Goal: Transaction & Acquisition: Purchase product/service

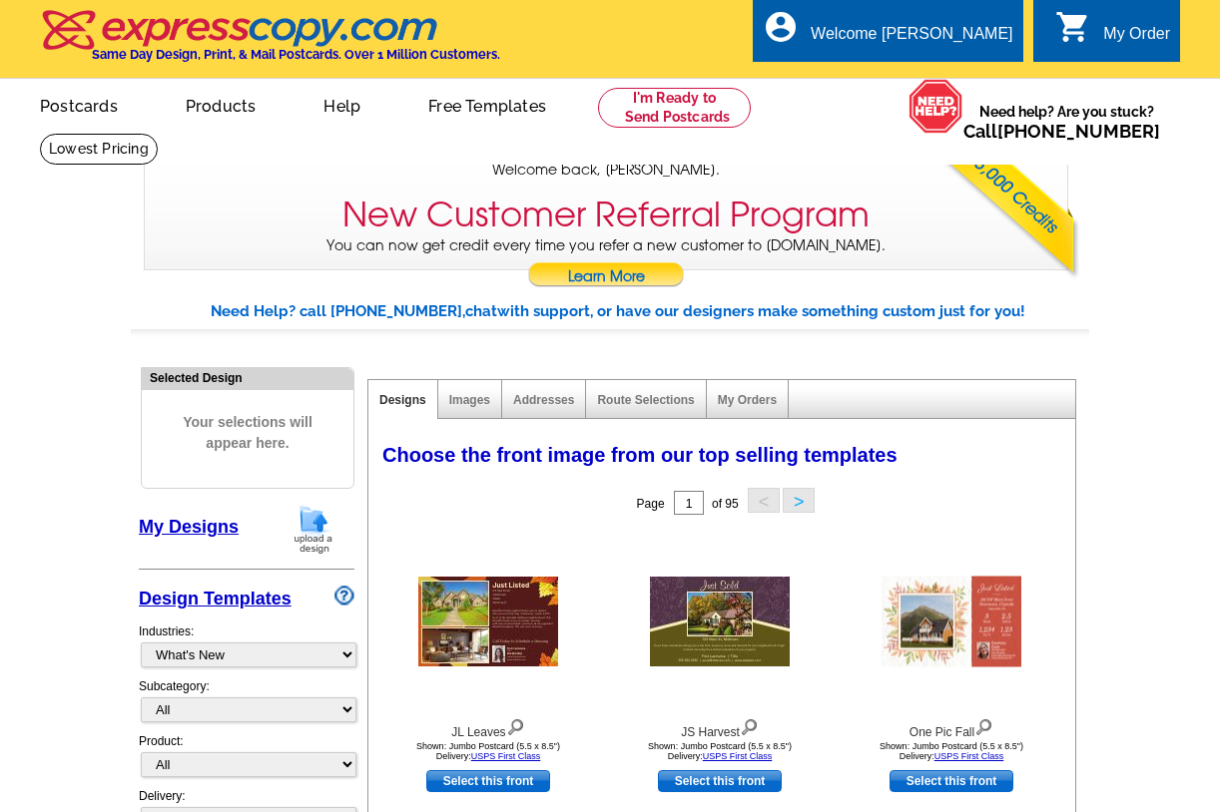
select select "785"
click at [764, 407] on link "My Orders" at bounding box center [747, 400] width 59 height 14
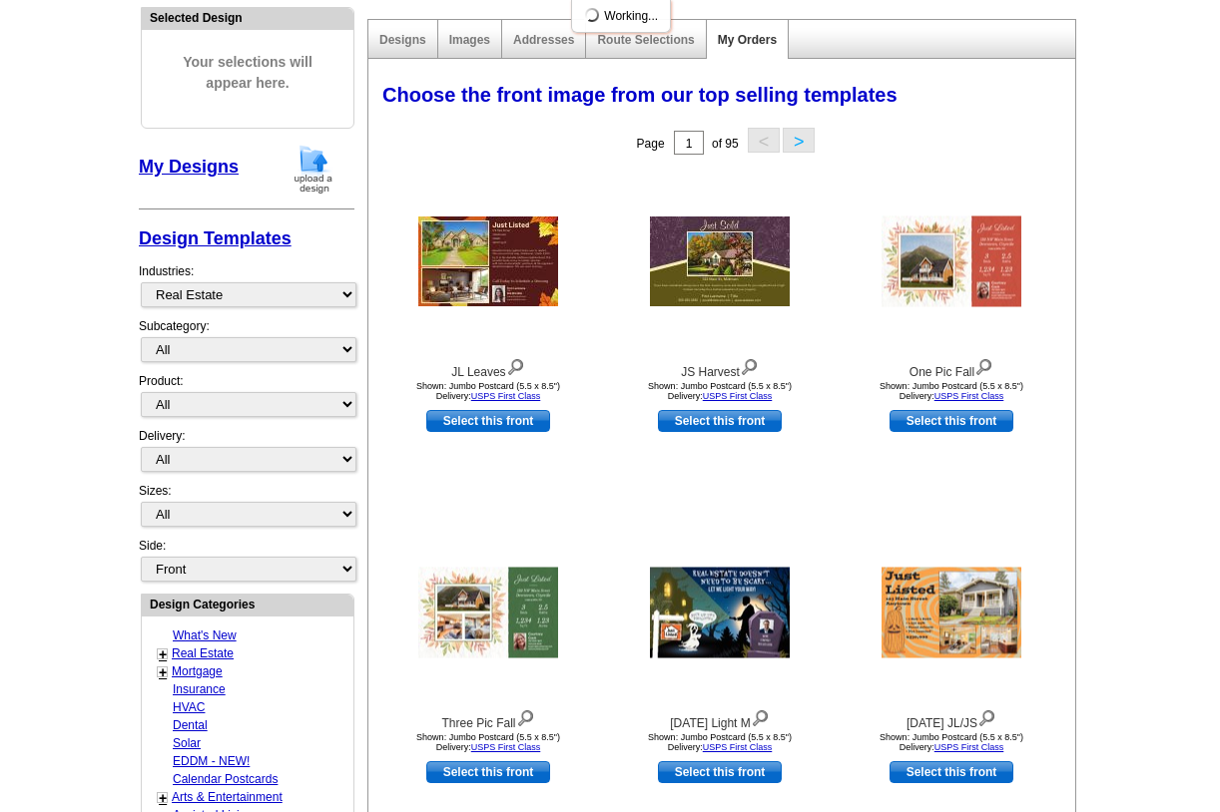
scroll to position [365, 0]
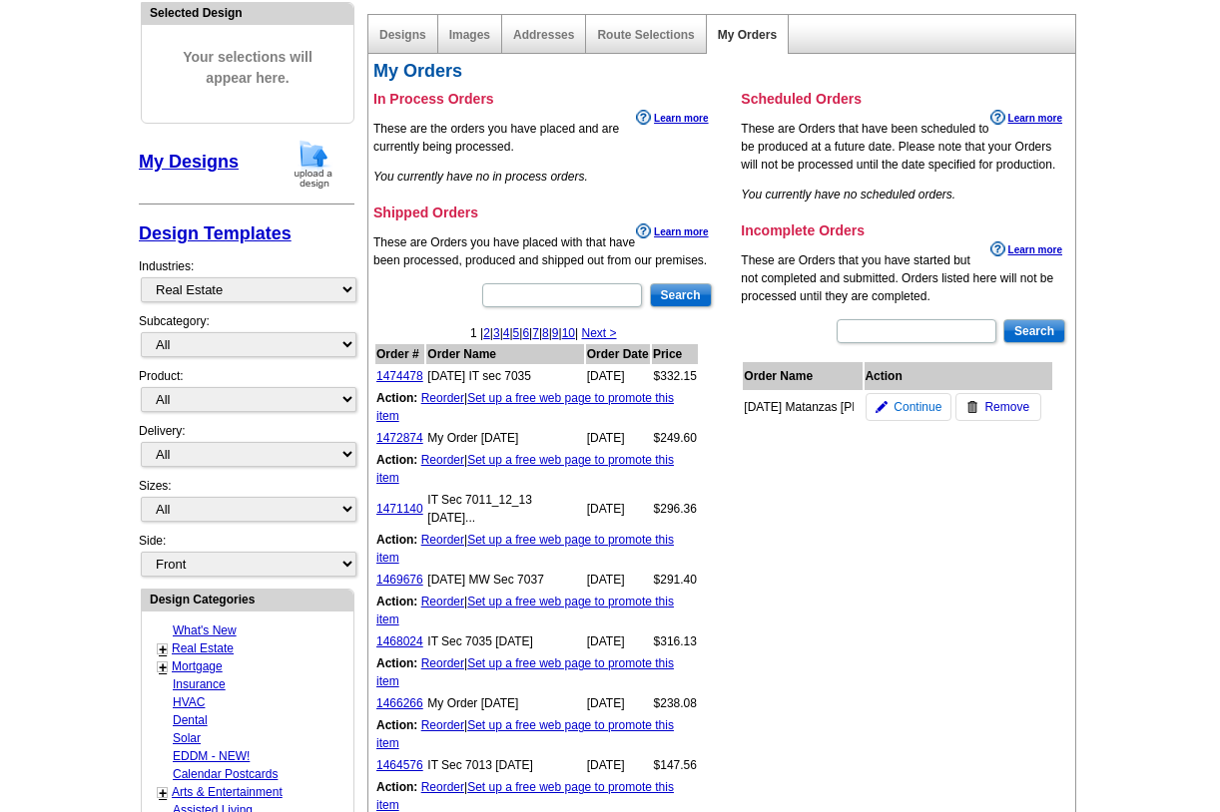
click at [928, 416] on span "Continue" at bounding box center [917, 407] width 48 height 18
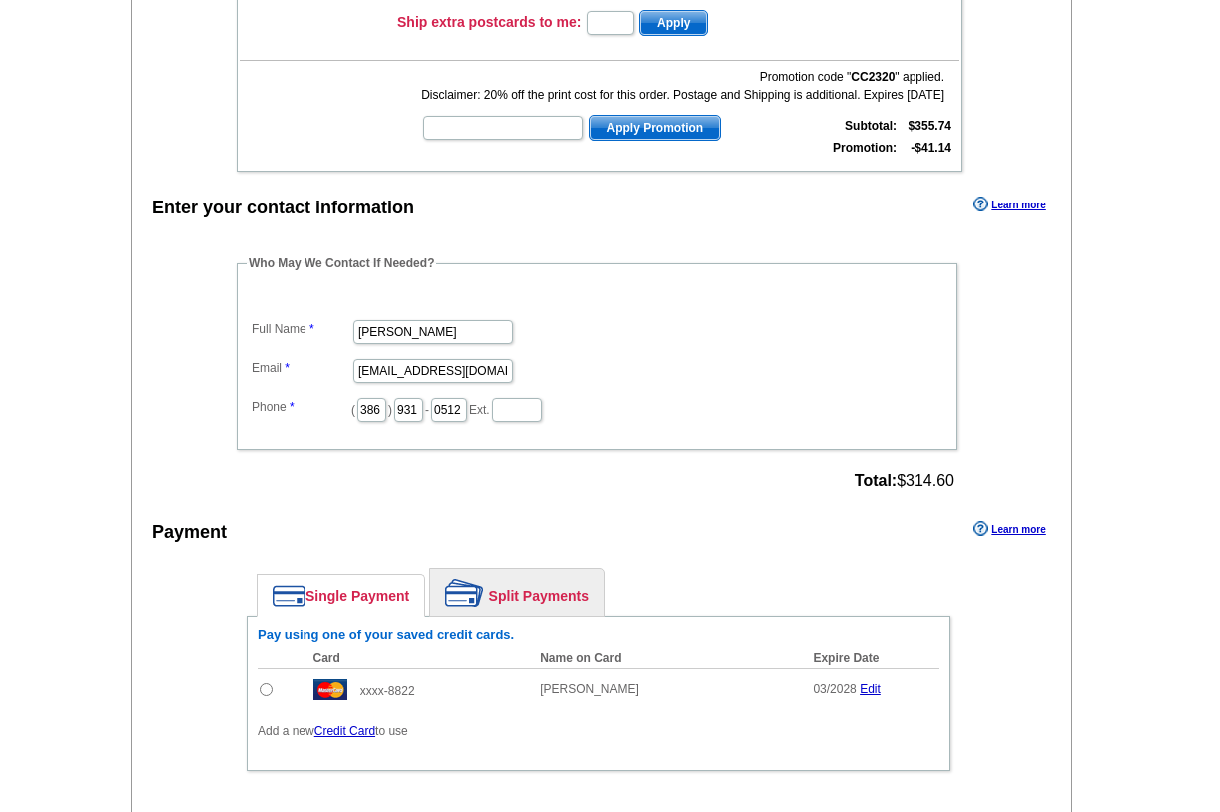
scroll to position [609, 0]
radio input "true"
click at [264, 684] on input "radio" at bounding box center [266, 690] width 13 height 13
checkbox input "true"
click at [245, 811] on input "checkbox" at bounding box center [245, 819] width 13 height 13
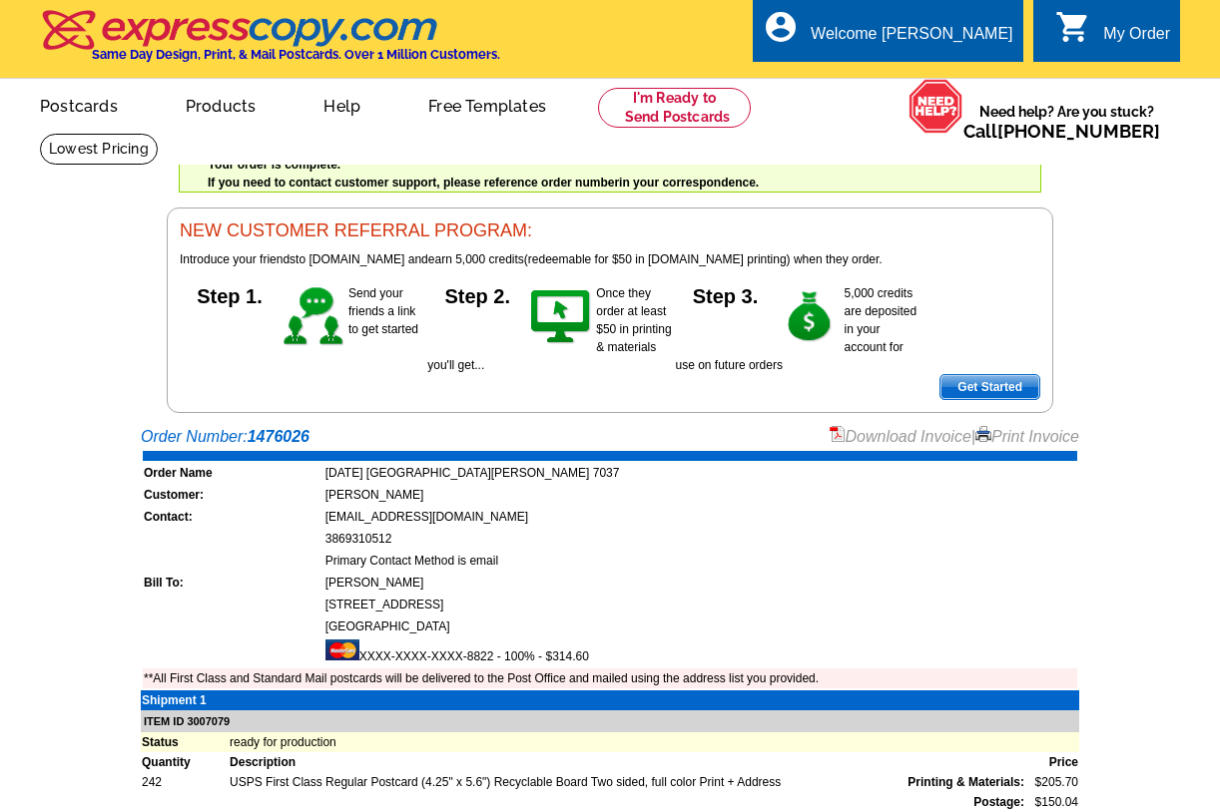
click at [893, 445] on link "Download Invoice" at bounding box center [900, 436] width 142 height 17
